Goal: Information Seeking & Learning: Check status

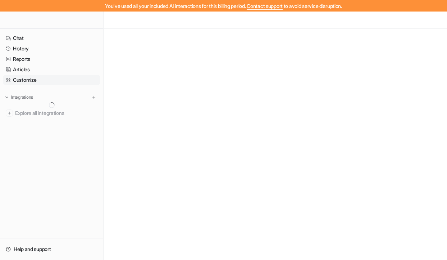
click at [37, 82] on link "Customize" at bounding box center [52, 80] width 98 height 10
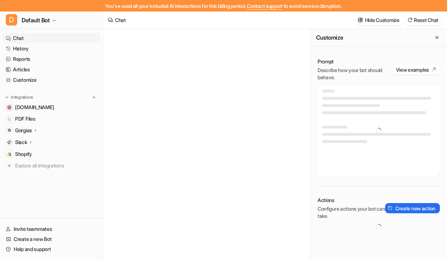
type textarea "**********"
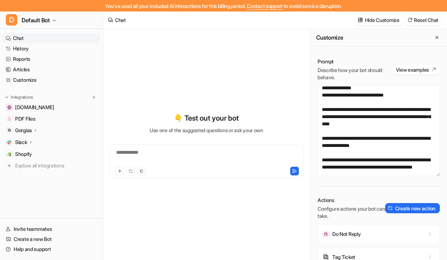
scroll to position [48, 0]
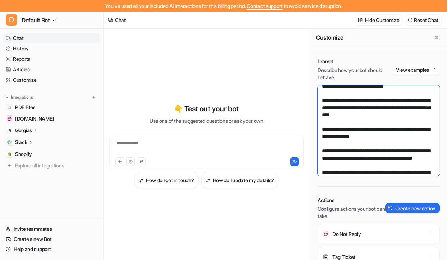
drag, startPoint x: 321, startPoint y: 107, endPoint x: 429, endPoint y: 123, distance: 109.8
click at [430, 123] on textarea at bounding box center [379, 130] width 122 height 91
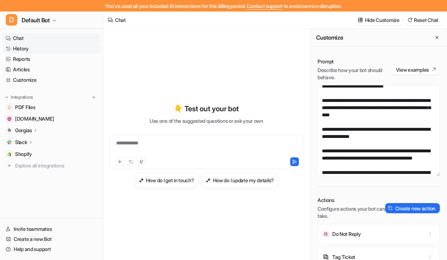
click at [34, 51] on link "History" at bounding box center [52, 49] width 98 height 10
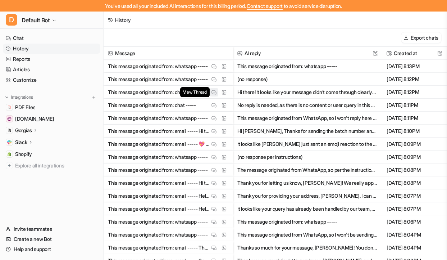
click at [213, 95] on button "View Thread" at bounding box center [214, 92] width 9 height 9
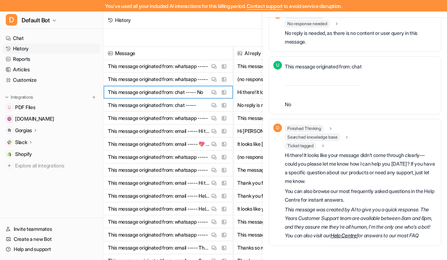
scroll to position [63, 0]
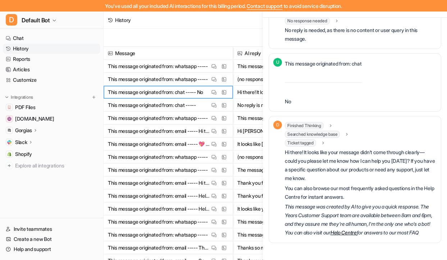
click at [321, 140] on icon at bounding box center [323, 142] width 5 height 5
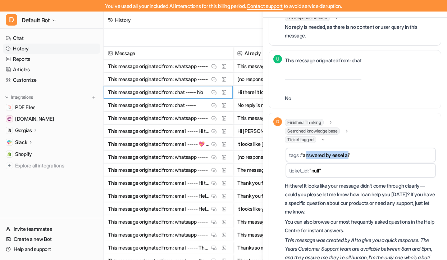
drag, startPoint x: 307, startPoint y: 157, endPoint x: 354, endPoint y: 157, distance: 46.8
click at [351, 157] on span ""answered by eesel ai"" at bounding box center [326, 155] width 50 height 6
drag, startPoint x: 358, startPoint y: 157, endPoint x: 303, endPoint y: 157, distance: 55.4
click at [303, 157] on td "tags : "answered by [PERSON_NAME]"" at bounding box center [361, 155] width 150 height 15
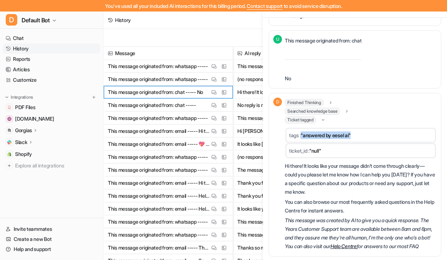
scroll to position [104, 0]
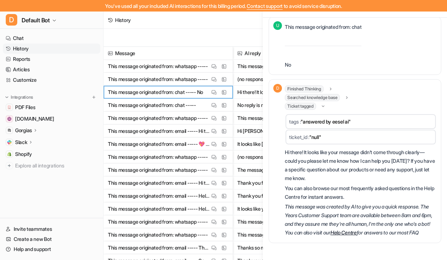
click at [303, 157] on p "Hi there! It looks like your message didn’t come through clearly—could you plea…" at bounding box center [361, 165] width 152 height 35
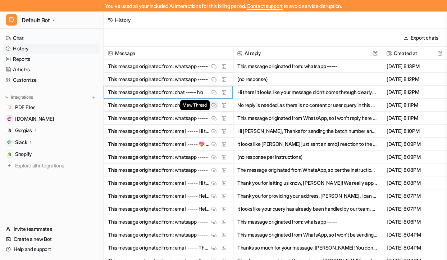
click at [212, 105] on img at bounding box center [214, 105] width 5 height 5
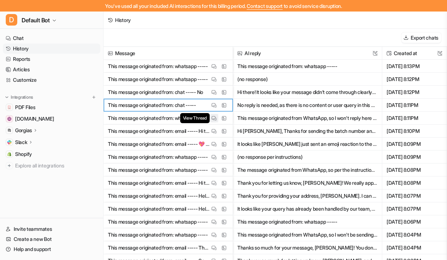
click at [214, 121] on button "View Thread" at bounding box center [214, 118] width 9 height 9
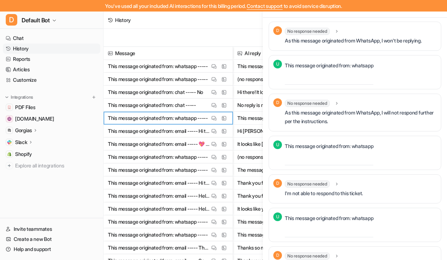
scroll to position [0, 0]
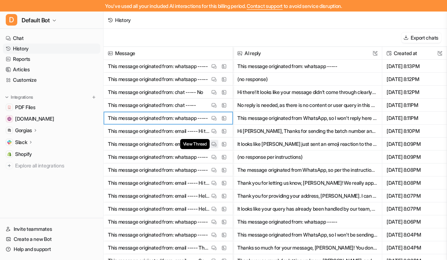
click at [213, 140] on button "View Thread" at bounding box center [214, 144] width 9 height 9
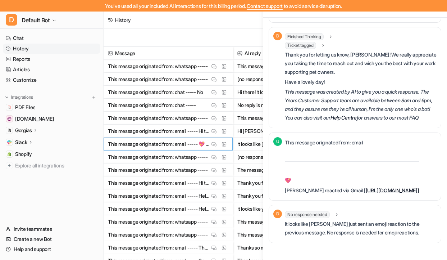
scroll to position [563, 0]
click at [307, 49] on span "Ticket tagged" at bounding box center [300, 45] width 31 height 7
